Goal: Task Accomplishment & Management: Manage account settings

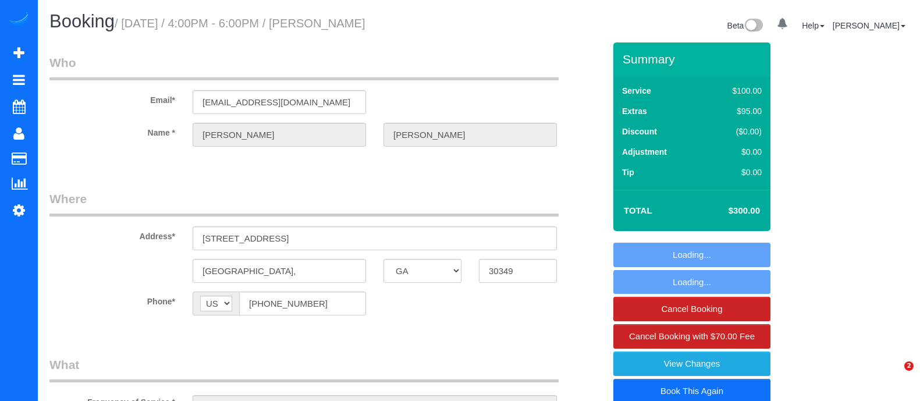
select select "GA"
select select "number:3"
select select "number:6"
select select "object:691"
select select "string:fspay-74141a88-3722-4ec2-9e24-2e45e5d96d27"
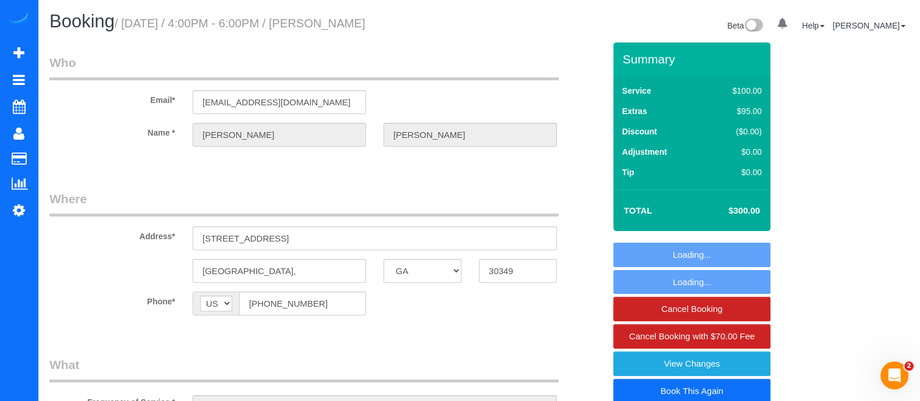
select select "object:695"
select select "3"
select select "GA"
select select "3"
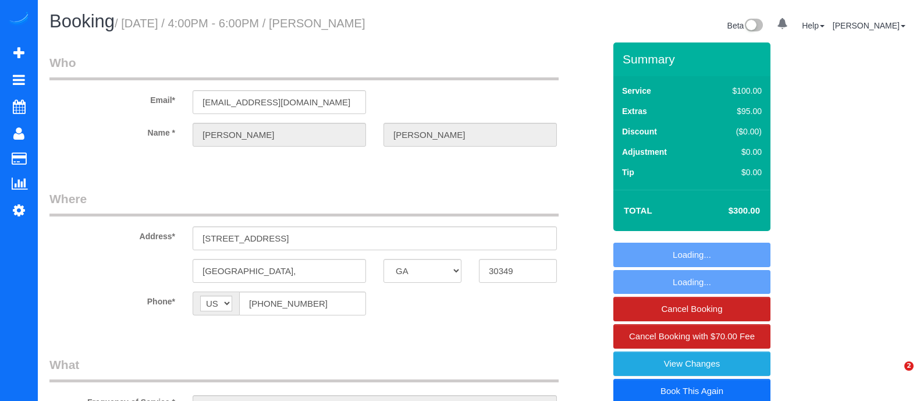
select select "number:3"
select select "number:6"
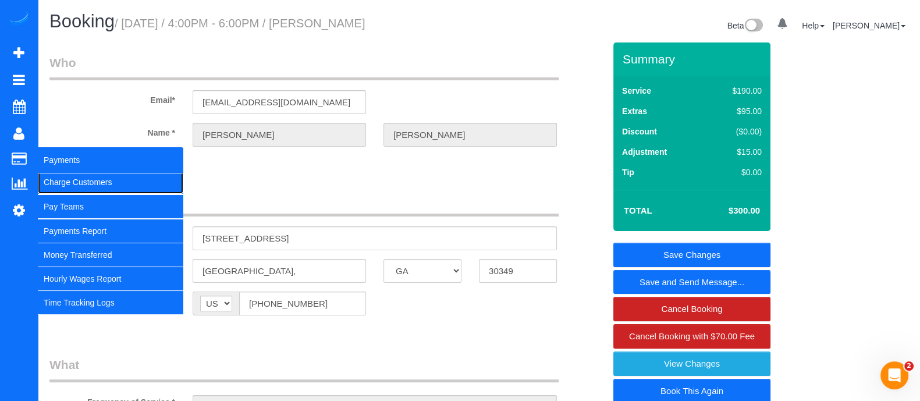
click at [54, 177] on link "Charge Customers" at bounding box center [111, 182] width 146 height 23
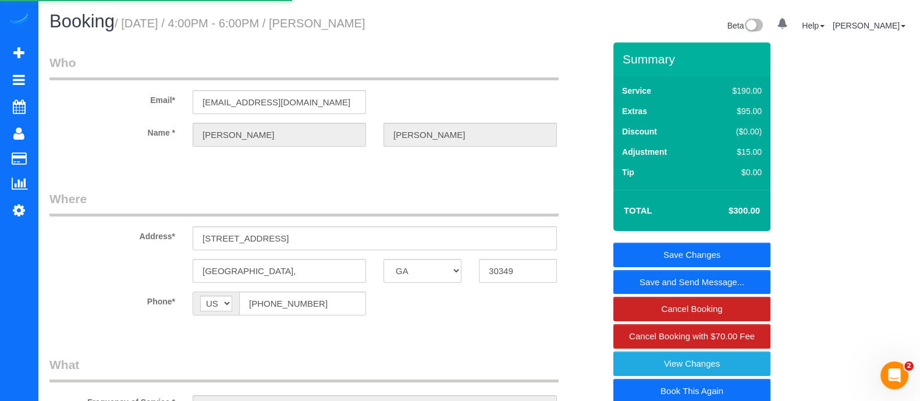
select select
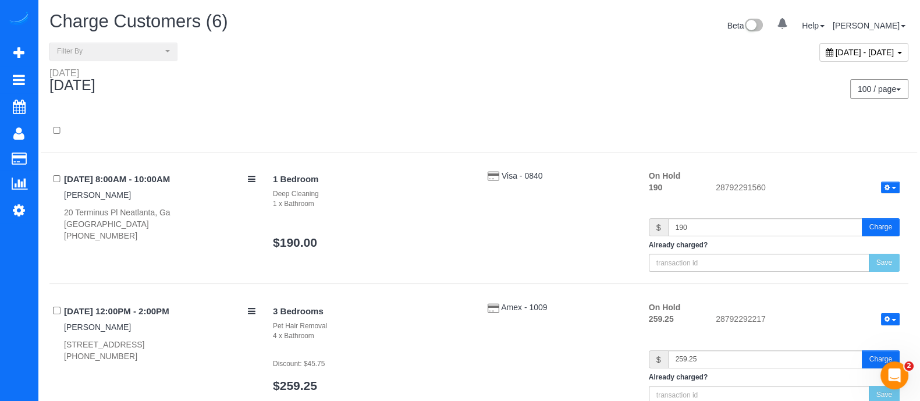
click at [874, 46] on div "[DATE] - [DATE]" at bounding box center [864, 52] width 89 height 19
type input "**********"
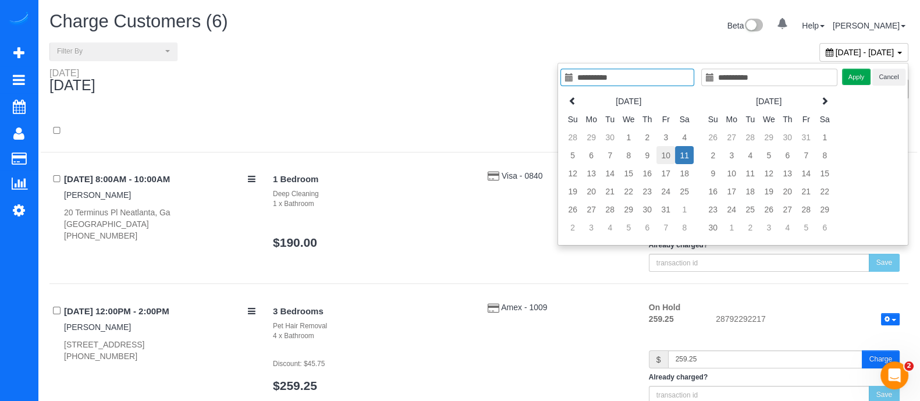
type input "**********"
click at [668, 152] on td "10" at bounding box center [666, 155] width 19 height 18
type input "**********"
click at [668, 152] on td "10" at bounding box center [666, 155] width 19 height 18
click at [850, 75] on button "Apply" at bounding box center [856, 77] width 29 height 17
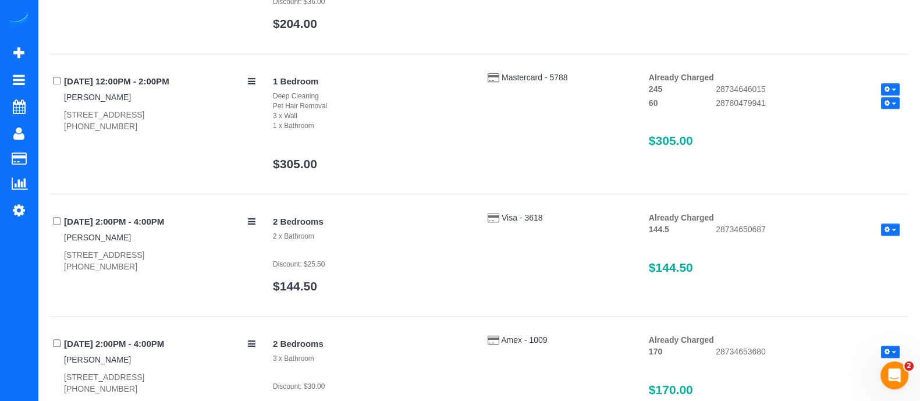
scroll to position [1161, 0]
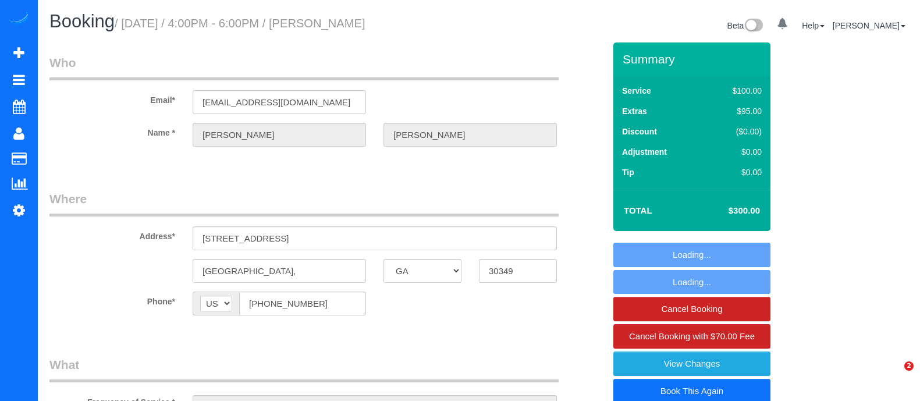
select select "GA"
select select "object:707"
select select "3"
select select "number:3"
select select "number:6"
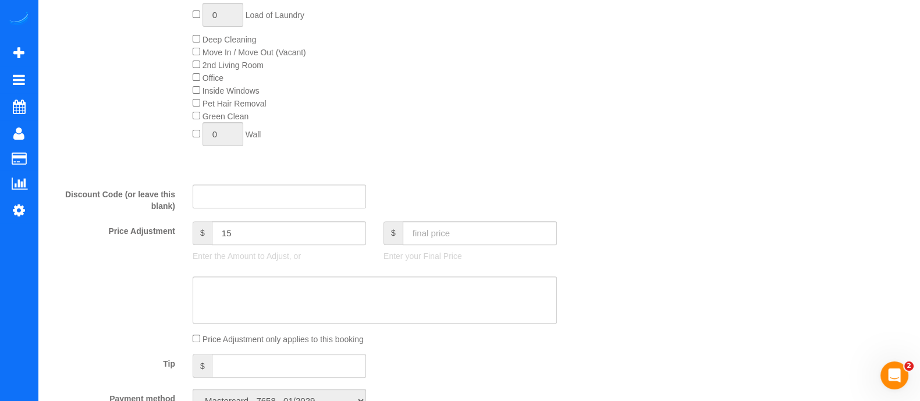
scroll to position [546, 0]
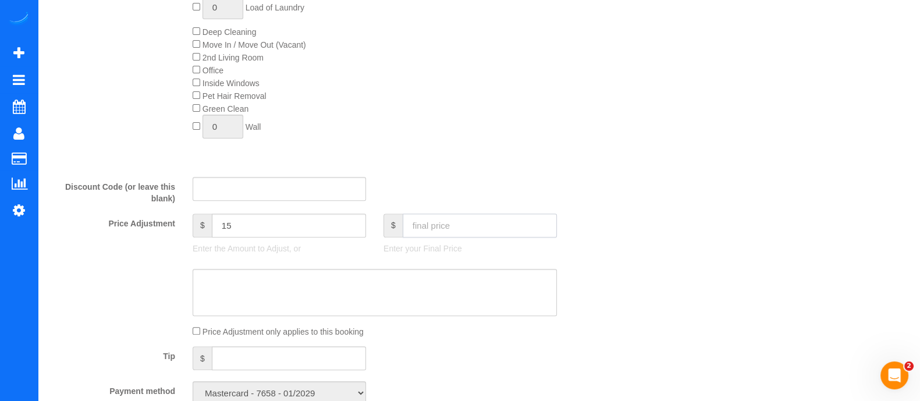
click at [425, 224] on input "text" at bounding box center [480, 226] width 154 height 24
type input "3"
type input "2"
type input "-283"
click at [477, 234] on input "2" at bounding box center [480, 226] width 154 height 24
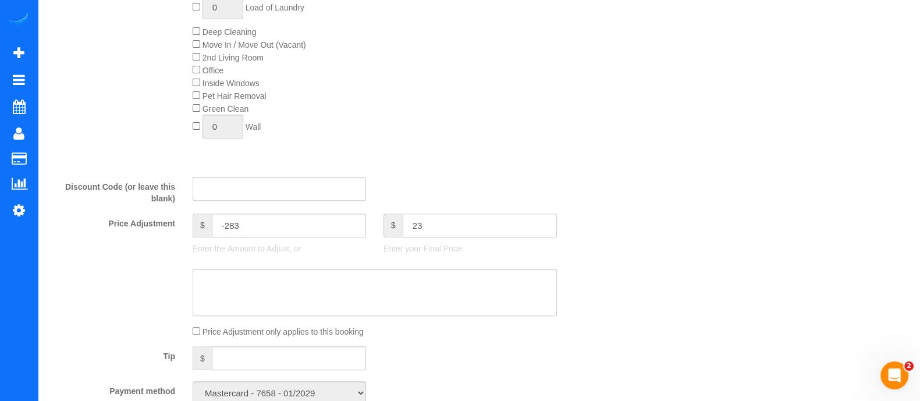
type input "230"
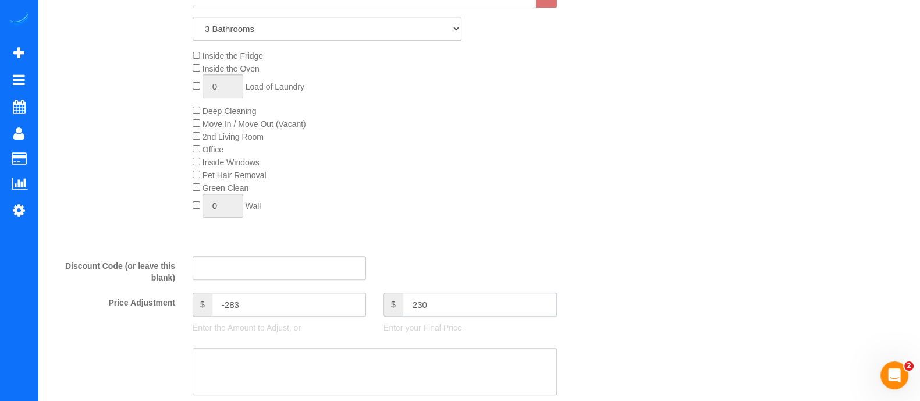
type input "-55"
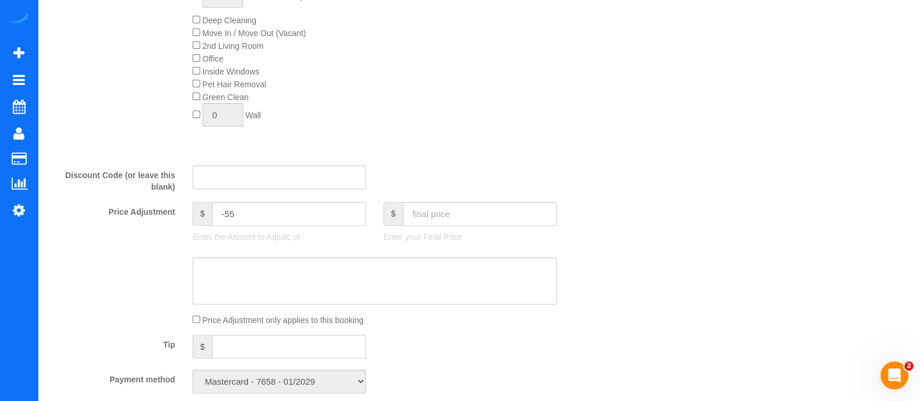
scroll to position [537, 0]
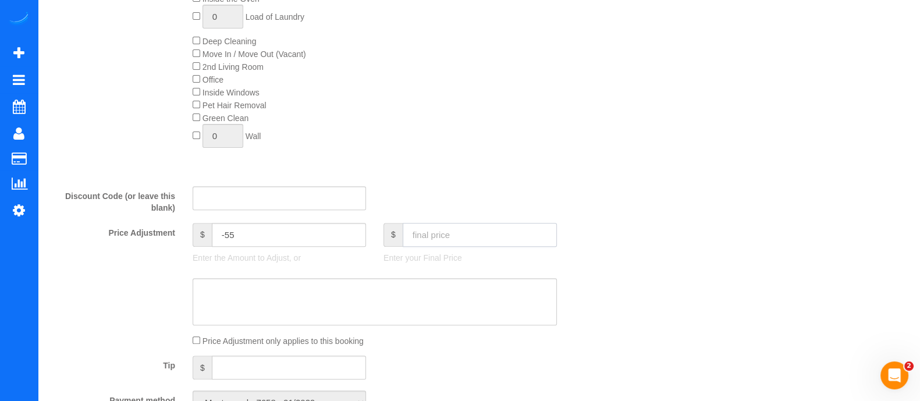
click at [435, 237] on input "text" at bounding box center [480, 235] width 154 height 24
type input "230"
click at [524, 292] on textarea at bounding box center [375, 302] width 364 height 48
type input "-20"
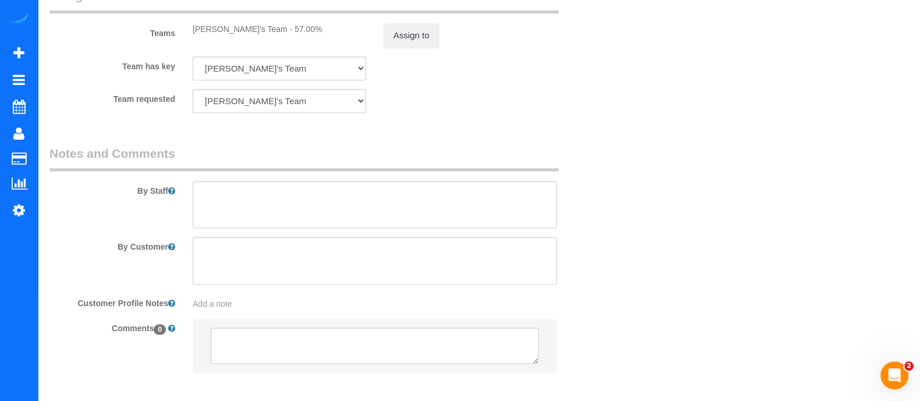
scroll to position [1338, 0]
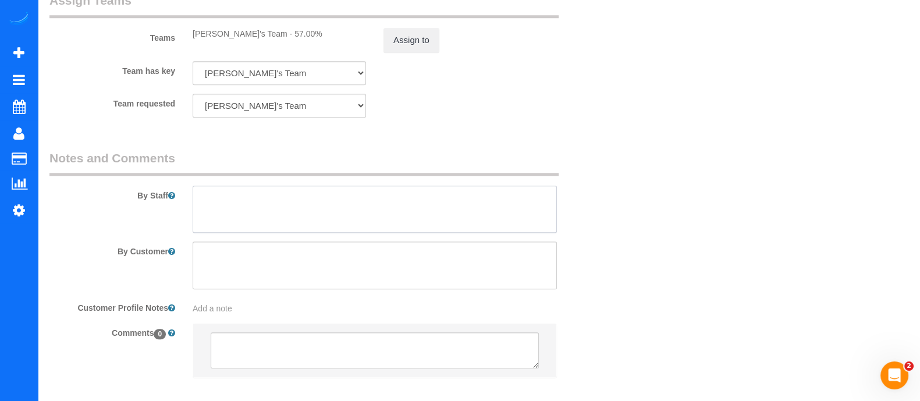
paste textarea "cleaning for 2.5 baths and kitchen"
click at [249, 196] on textarea at bounding box center [375, 210] width 364 height 48
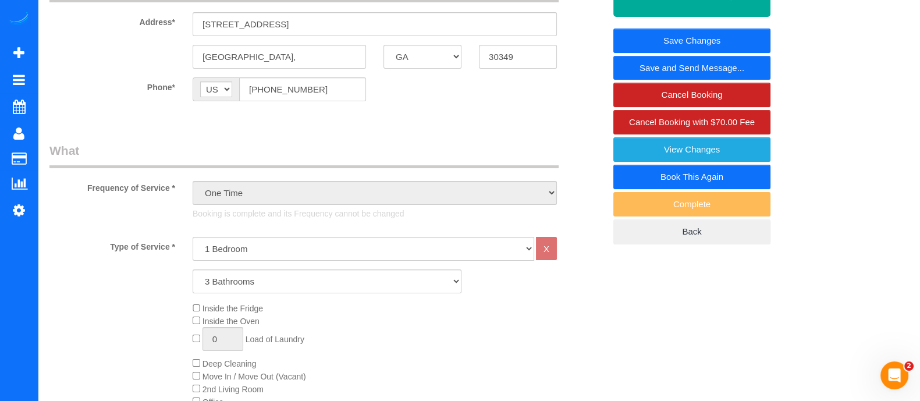
scroll to position [0, 0]
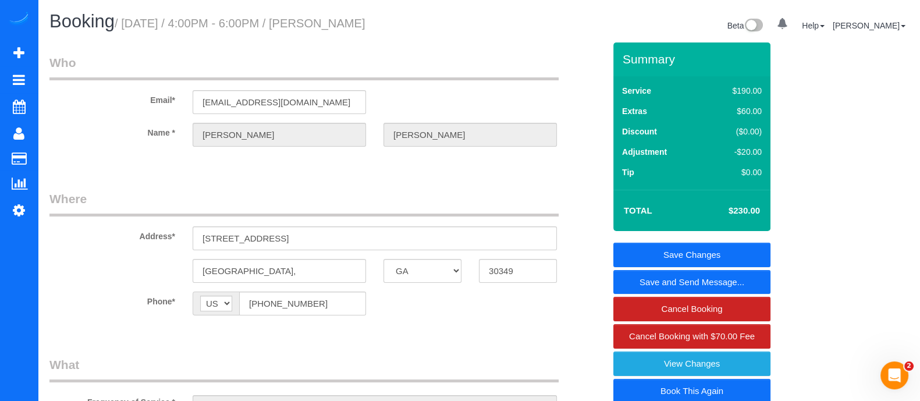
type textarea "cleaning for 2.5 baths and kitchen and some dishes"
click at [685, 391] on link "Book This Again" at bounding box center [691, 391] width 157 height 24
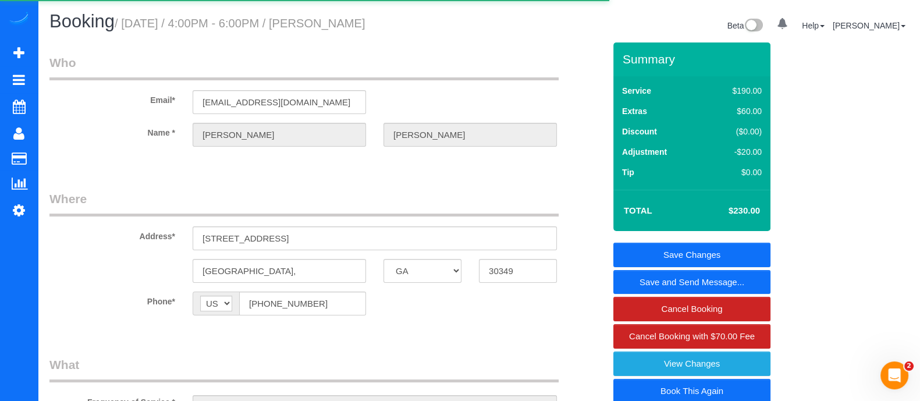
select select "GA"
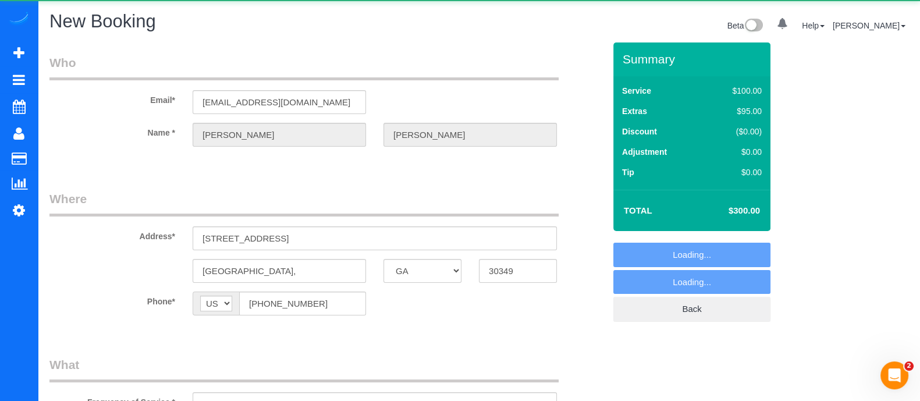
select select "string:fspay-74141a88-3722-4ec2-9e24-2e45e5d96d27"
select select "number:3"
select select "number:6"
select select "3"
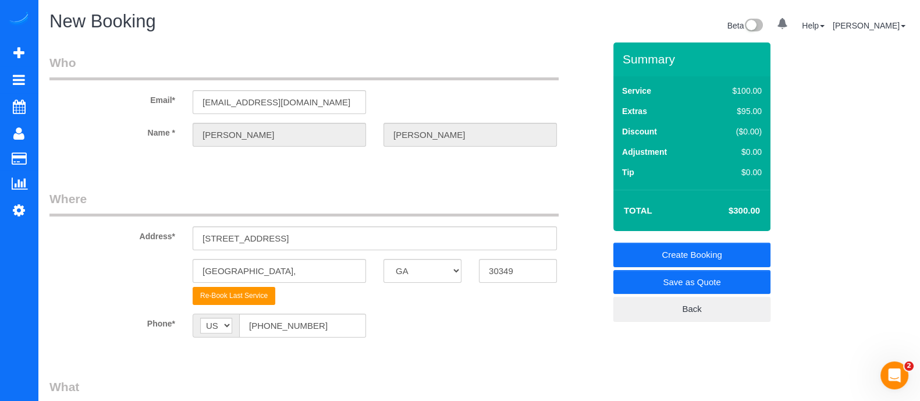
select select "object:1219"
select select "3"
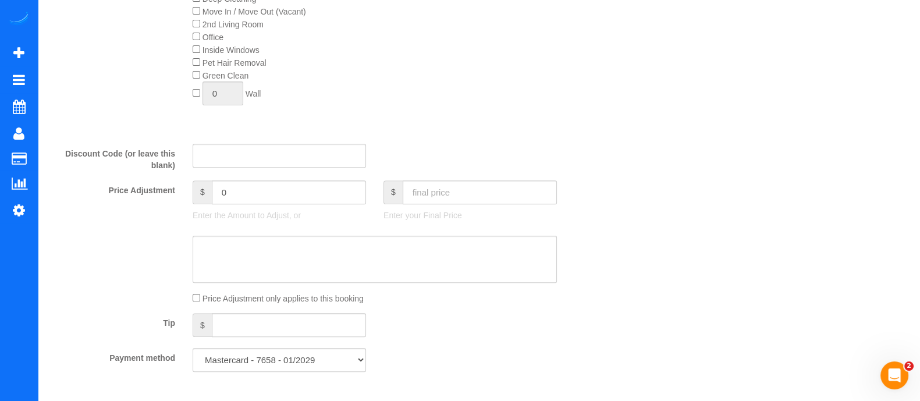
scroll to position [577, 0]
click at [453, 202] on input "2" at bounding box center [480, 191] width 154 height 24
type input "230"
type input "-20"
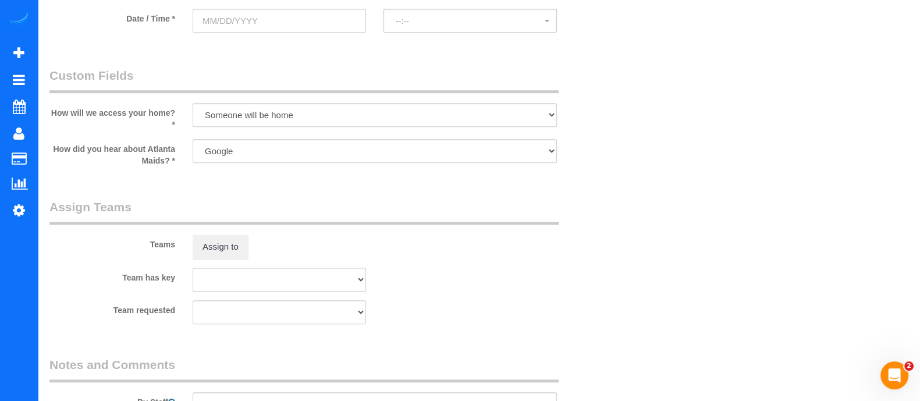
scroll to position [1228, 0]
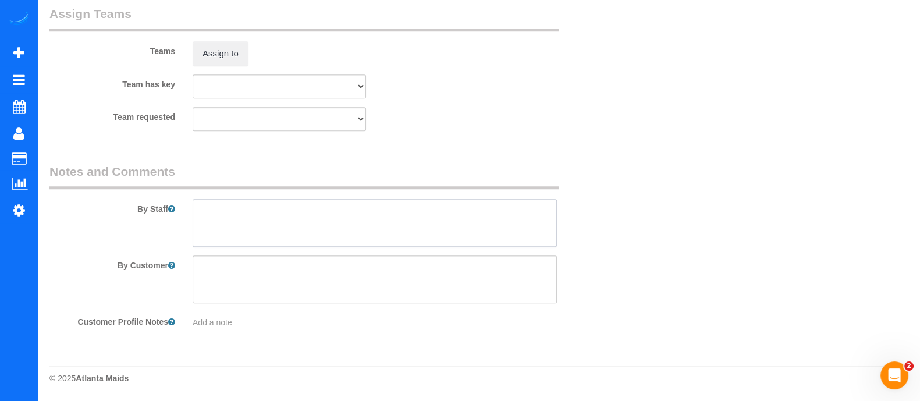
paste textarea "cleaning for 2.5 baths and kitchen"
click at [379, 208] on textarea at bounding box center [375, 223] width 364 height 48
drag, startPoint x: 419, startPoint y: 207, endPoint x: 191, endPoint y: 211, distance: 227.6
click at [191, 211] on div at bounding box center [375, 223] width 382 height 48
type textarea "cleaning for 2.5 baths and kitchen and some dishes"
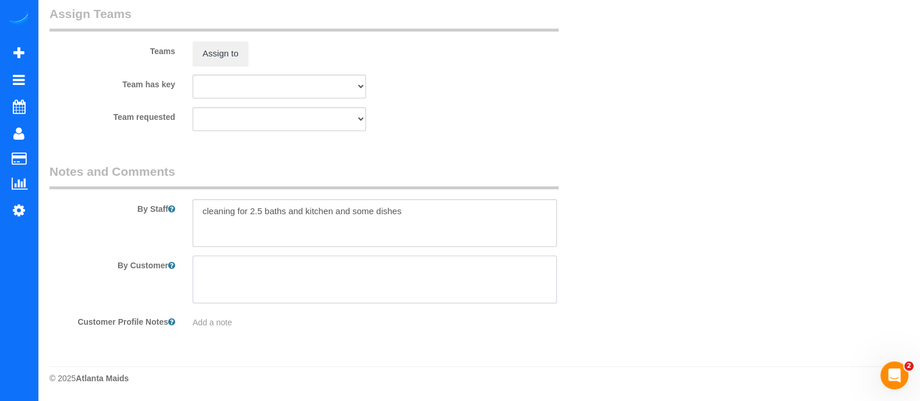
paste textarea "cleaning for 2.5 baths and kitchen and some dishes"
click at [289, 282] on textarea at bounding box center [375, 280] width 364 height 48
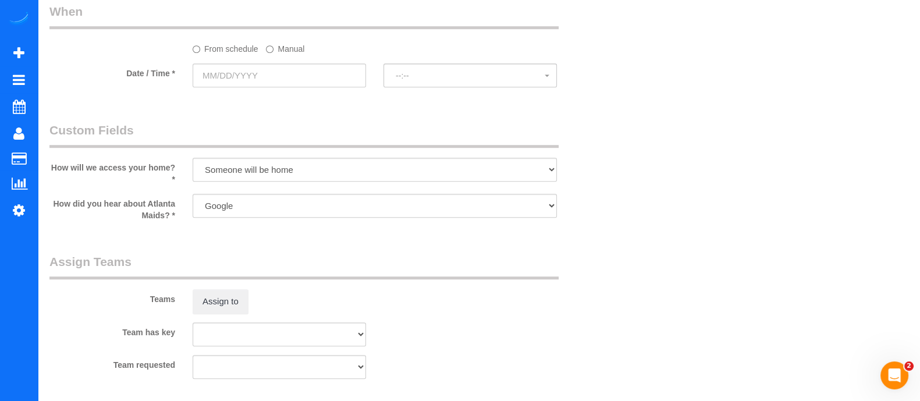
scroll to position [962, 0]
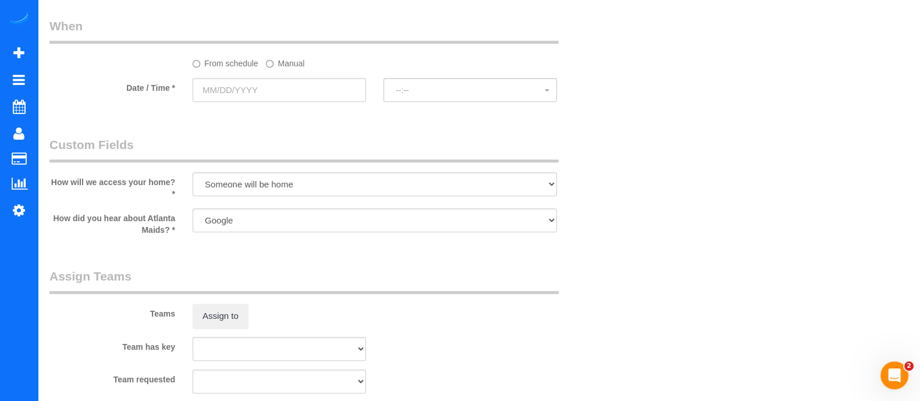
type textarea "cleaning for 2.5 baths and kitchen and some dishes"
click at [290, 66] on label "Manual" at bounding box center [285, 62] width 38 height 16
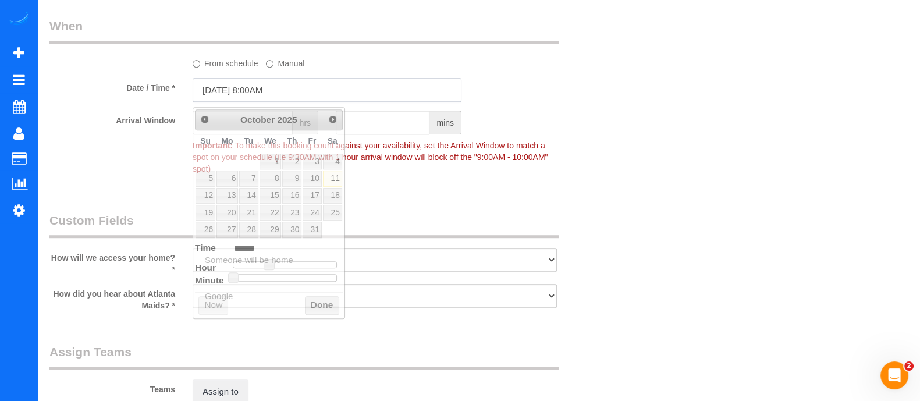
click at [278, 84] on input "10/11/2025 8:00AM" at bounding box center [327, 90] width 269 height 24
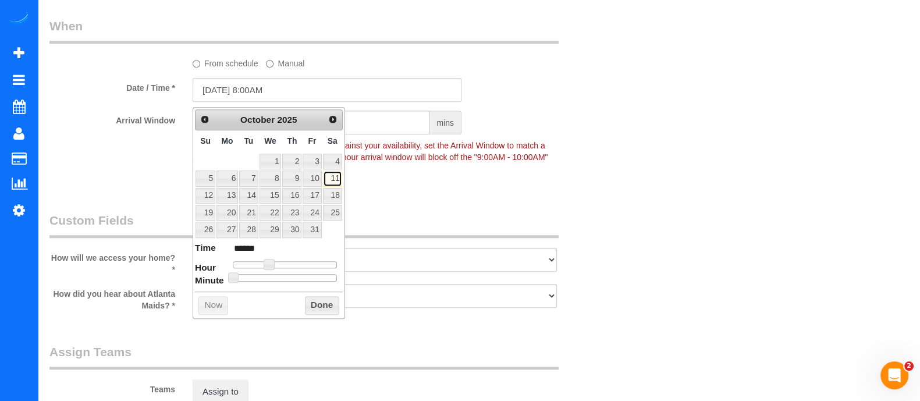
click at [335, 176] on link "11" at bounding box center [332, 179] width 19 height 16
type input "10/11/2025 9:00AM"
type input "******"
type input "10/11/2025 10:00AM"
type input "*******"
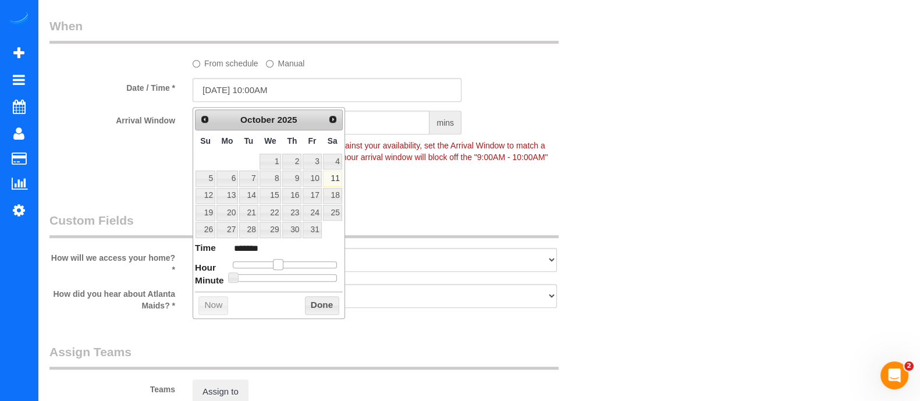
type input "10/11/2025 11:00AM"
type input "*******"
drag, startPoint x: 268, startPoint y: 266, endPoint x: 282, endPoint y: 267, distance: 14.0
click at [282, 267] on span at bounding box center [282, 264] width 10 height 10
click at [314, 303] on button "Done" at bounding box center [322, 305] width 34 height 19
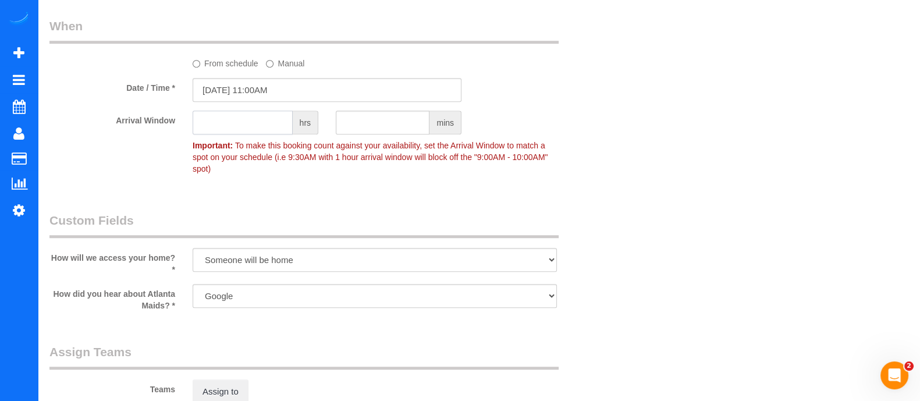
click at [229, 134] on input "text" at bounding box center [243, 123] width 100 height 24
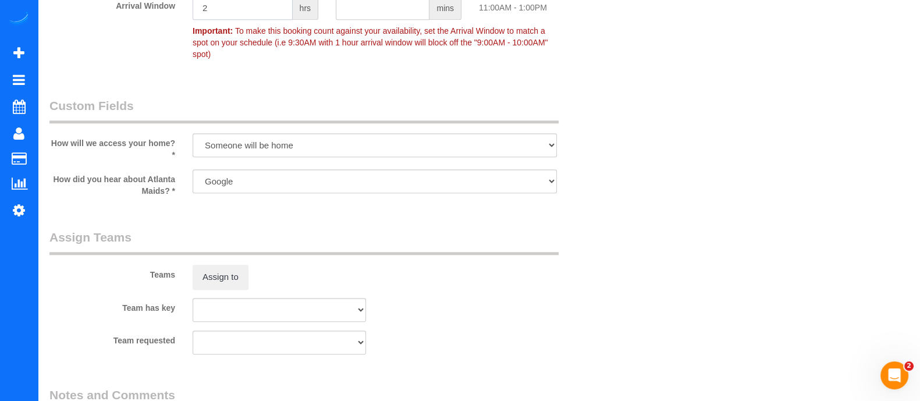
scroll to position [1070, 0]
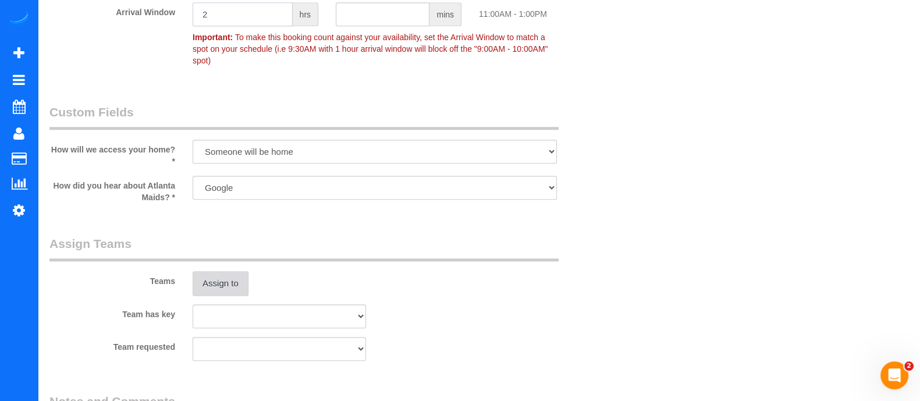
type input "2"
click at [219, 275] on button "Assign to" at bounding box center [221, 283] width 56 height 24
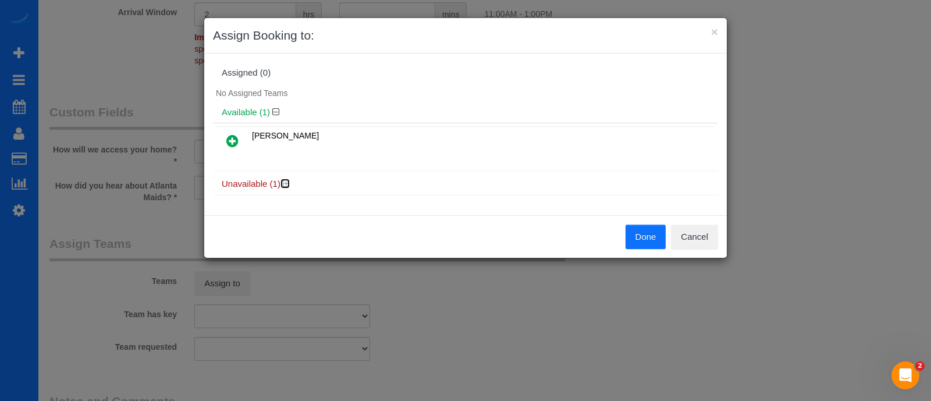
click at [283, 179] on icon at bounding box center [286, 183] width 7 height 9
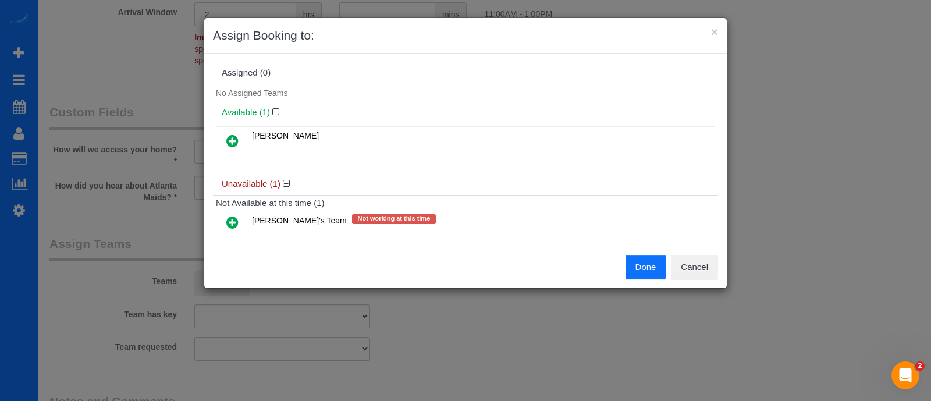
click at [235, 222] on icon at bounding box center [232, 222] width 12 height 14
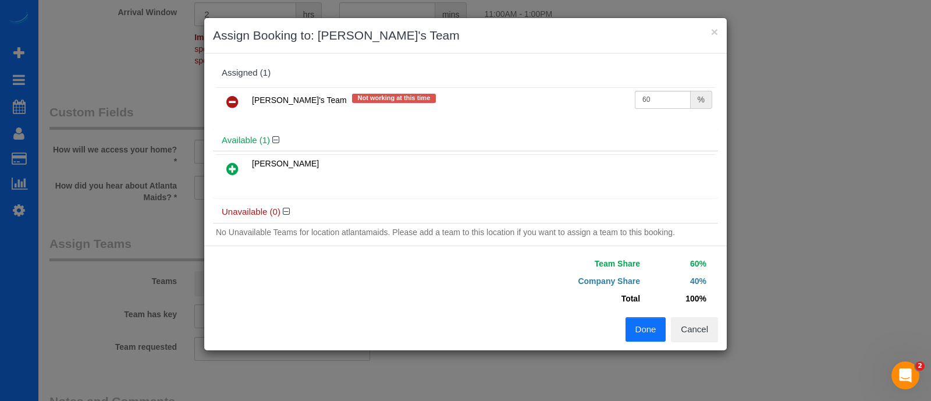
click at [646, 332] on button "Done" at bounding box center [646, 329] width 41 height 24
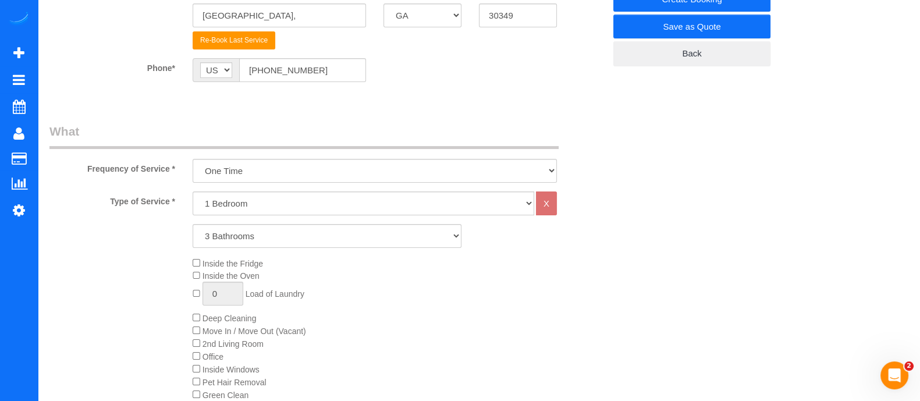
scroll to position [0, 0]
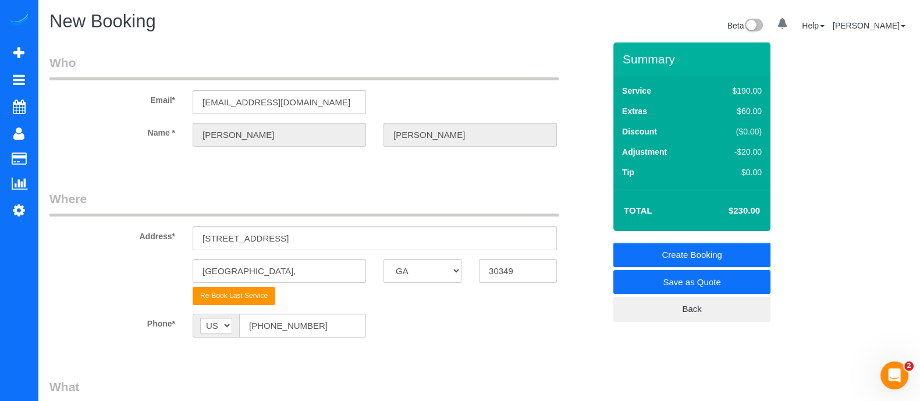
click at [693, 257] on link "Create Booking" at bounding box center [691, 255] width 157 height 24
